Goal: Information Seeking & Learning: Check status

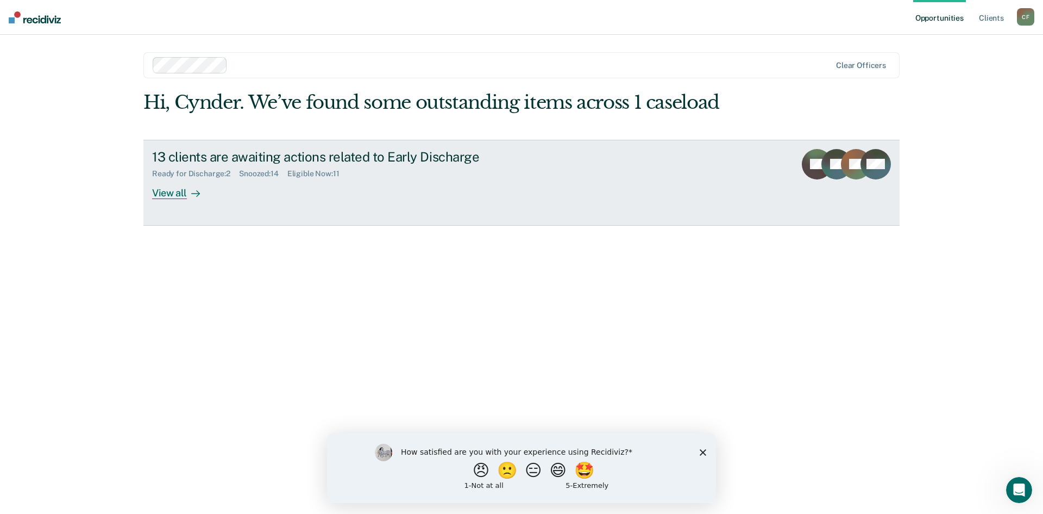
click at [209, 171] on div "Ready for Discharge : 2" at bounding box center [195, 173] width 87 height 9
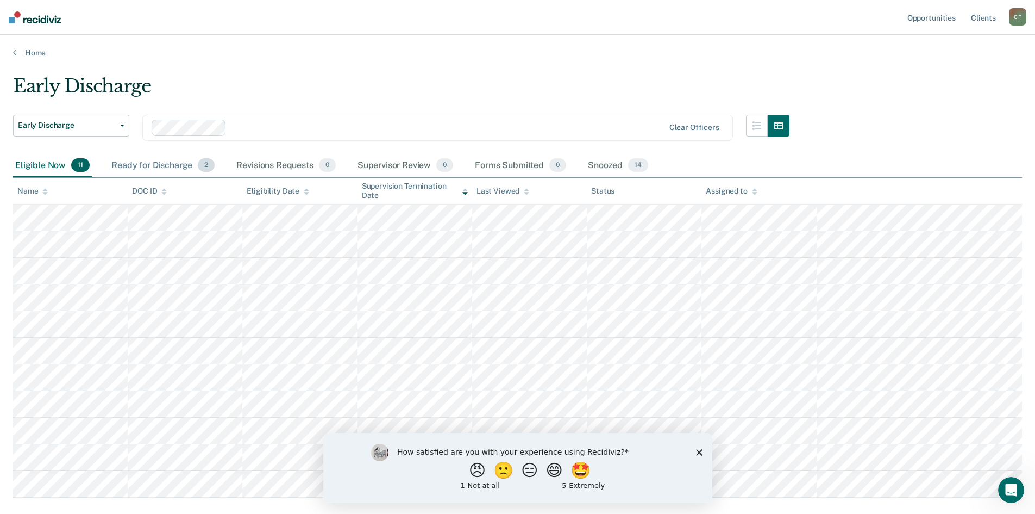
click at [167, 166] on div "Ready for Discharge 2" at bounding box center [163, 166] width 108 height 24
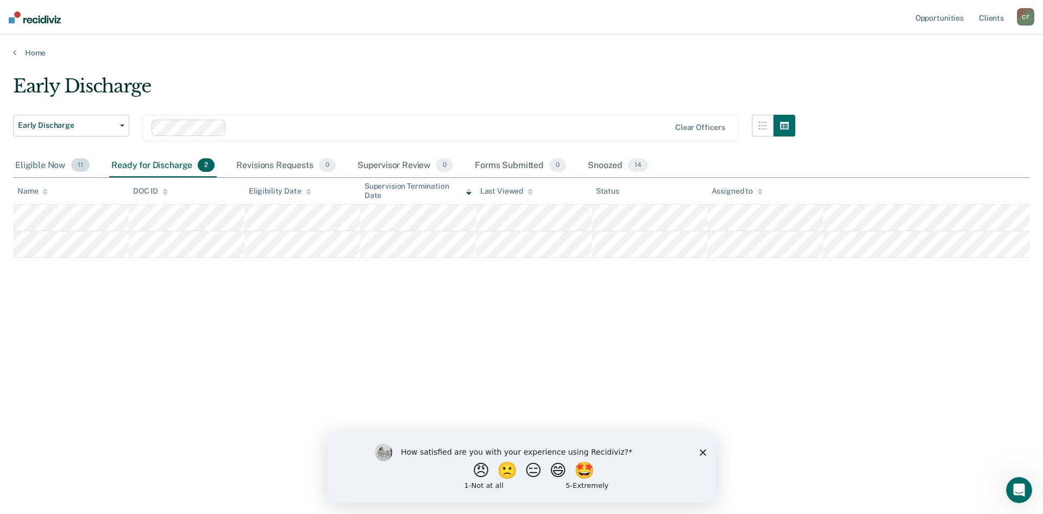
click at [46, 161] on div "Eligible Now 11" at bounding box center [52, 166] width 79 height 24
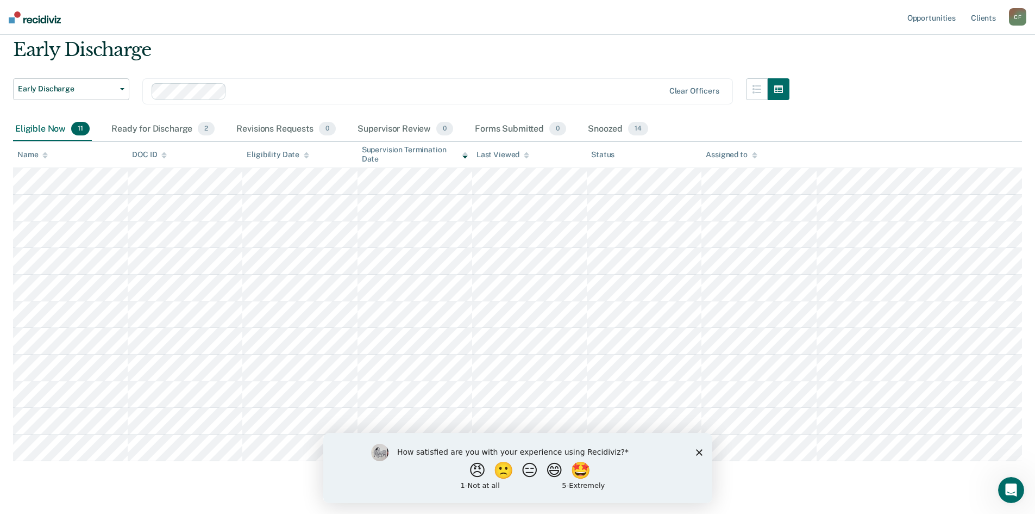
scroll to position [54, 0]
